Goal: Download file/media

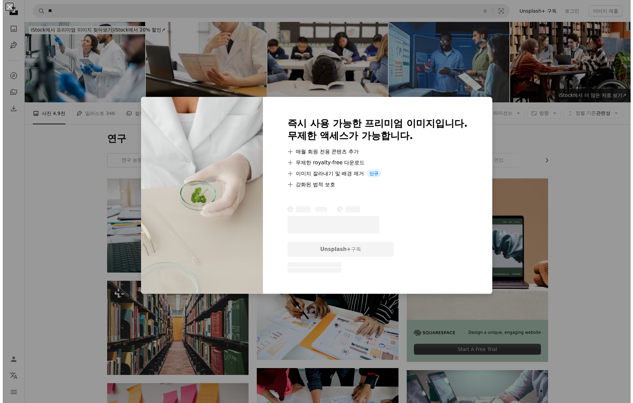
scroll to position [4373, 0]
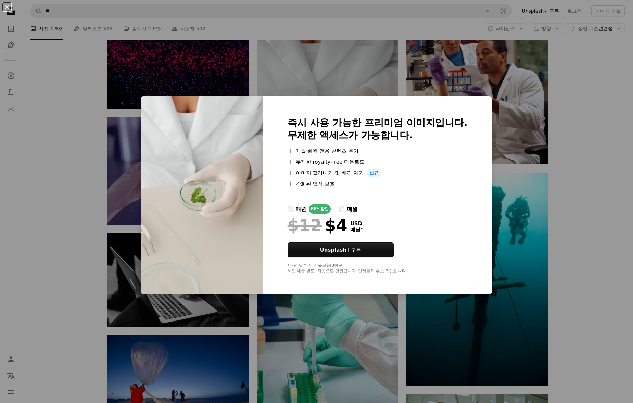
click at [511, 168] on div "An X shape 즉시 사용 가능한 프리미엄 이미지입니다. 무제한 액세스가 가능합니다. A plus sign 매월 회원 전용 콘텐츠 추가 A…" at bounding box center [316, 201] width 633 height 403
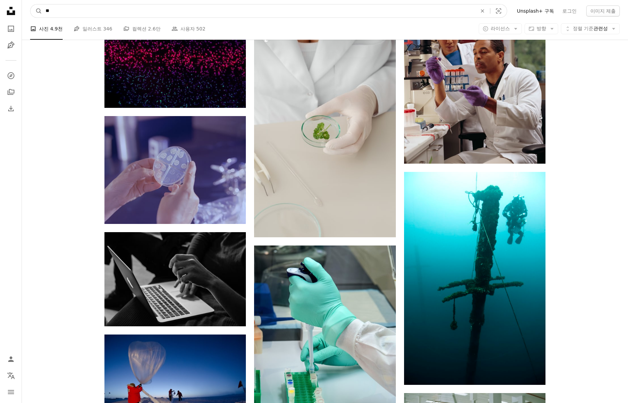
click at [222, 13] on input "**" at bounding box center [258, 10] width 432 height 13
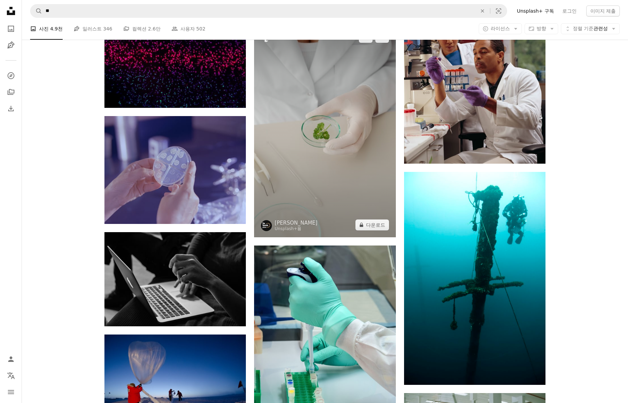
click at [346, 124] on img at bounding box center [324, 131] width 141 height 212
